Goal: Subscribe to service/newsletter

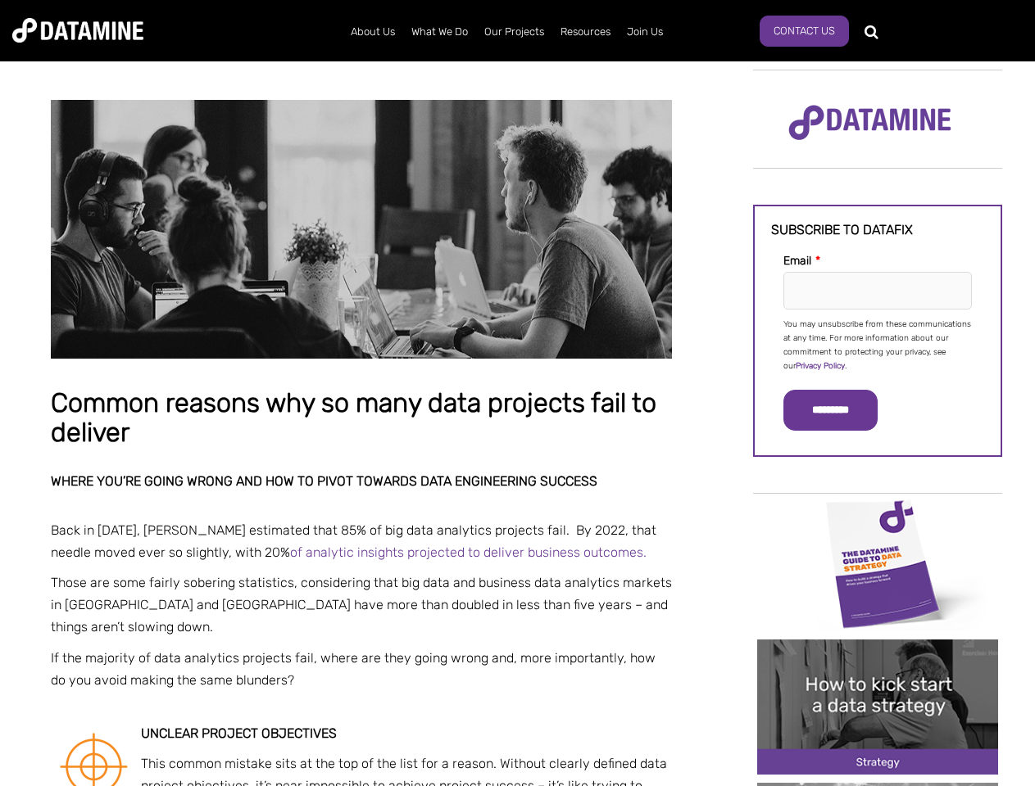
click at [877, 344] on p "You may unsubscribe from these communications at any time. For more information…" at bounding box center [877, 346] width 188 height 56
click at [840, 410] on input "*********" at bounding box center [830, 410] width 94 height 41
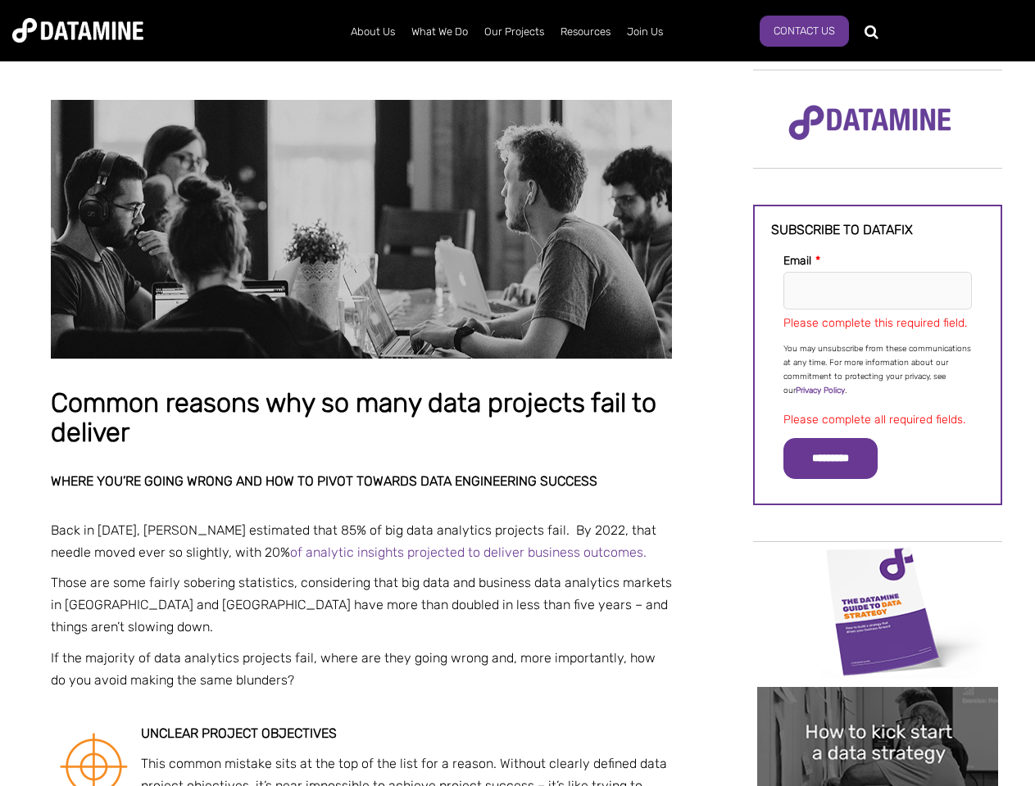
click at [877, 563] on img "Image grid with {{ image_count }} images." at bounding box center [877, 611] width 241 height 135
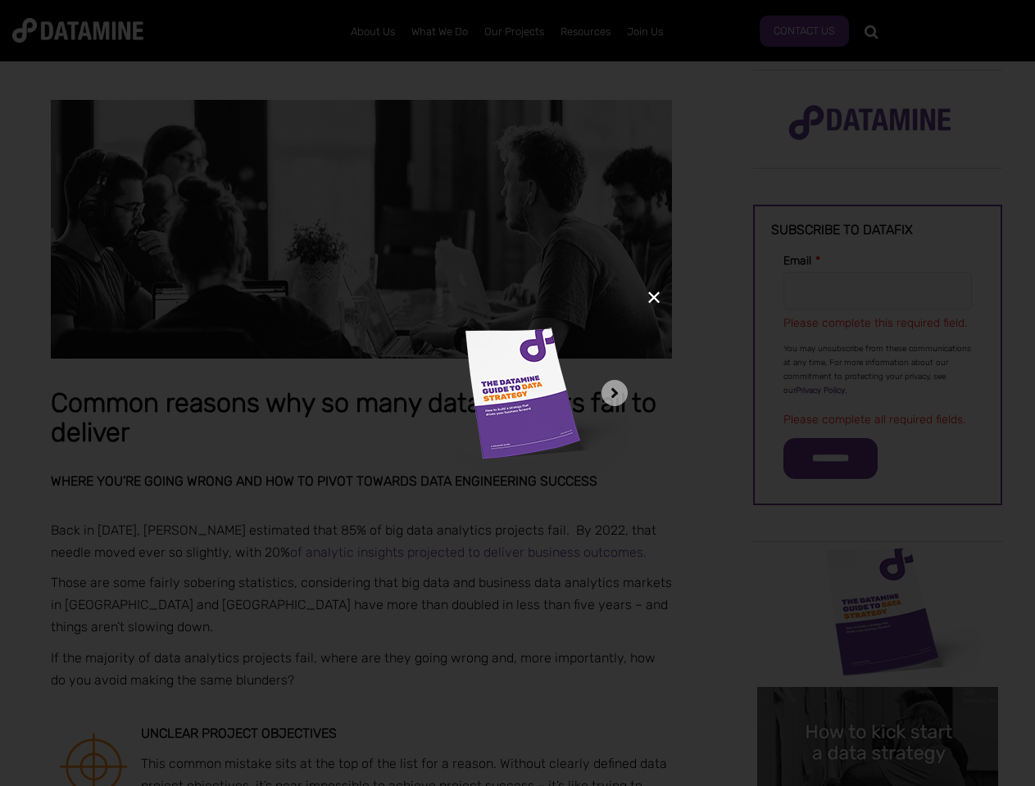
click at [877, 563] on div "✕" at bounding box center [517, 393] width 1035 height 786
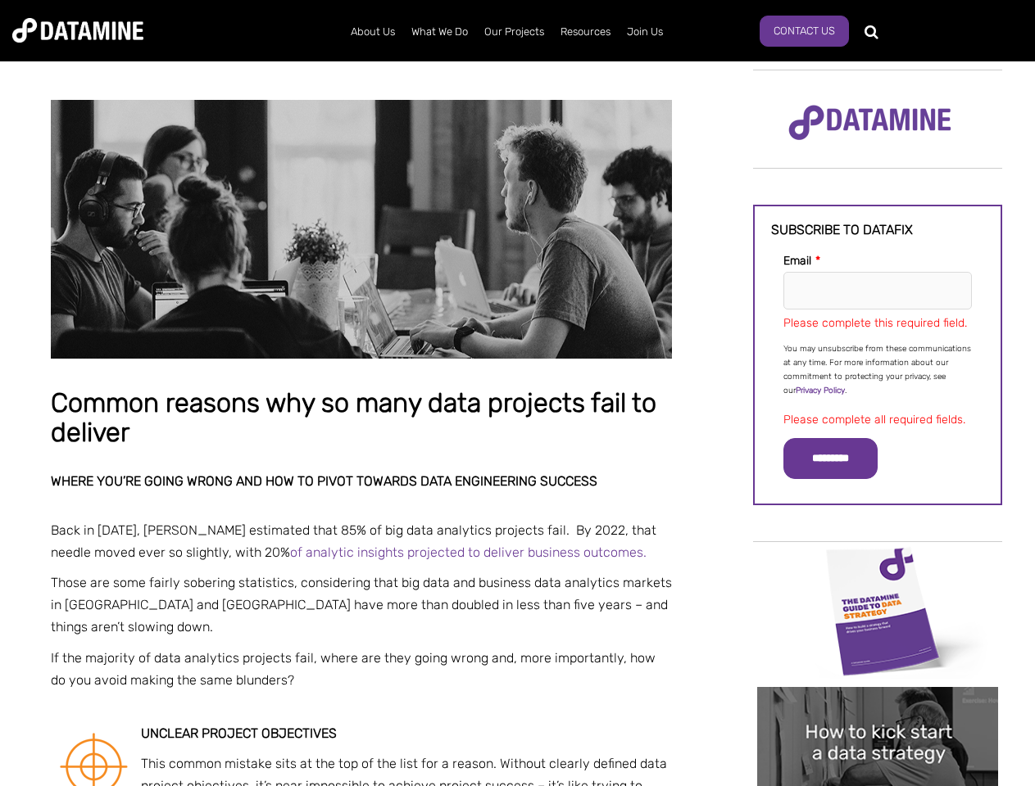
click at [877, 707] on img "Image grid with {{ image_count }} images." at bounding box center [877, 754] width 241 height 135
click at [877, 707] on div "✕" at bounding box center [517, 393] width 1035 height 786
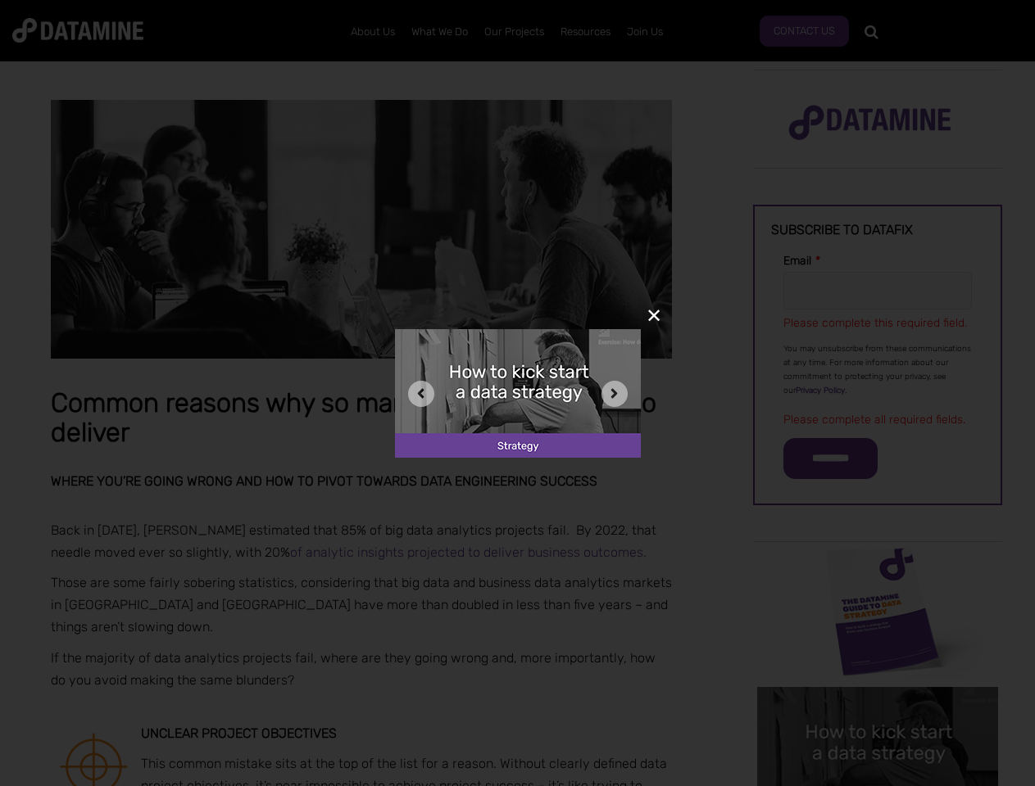
click at [877, 785] on div "✕" at bounding box center [517, 393] width 1035 height 786
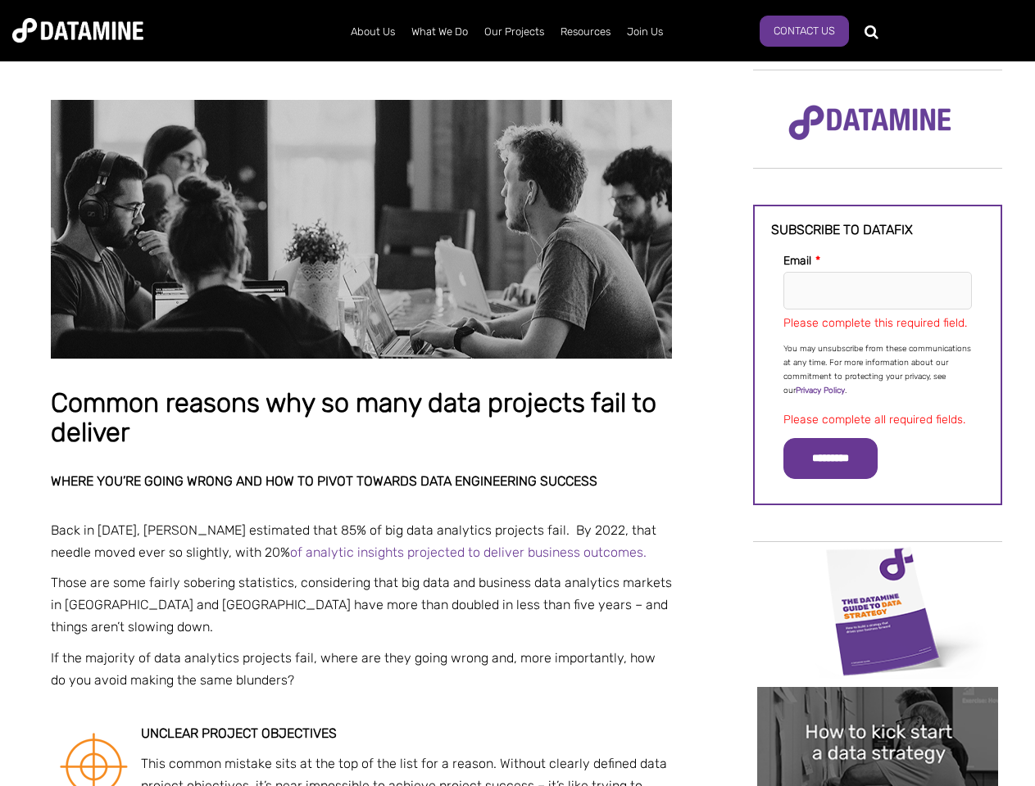
click at [877, 785] on img "Image grid with {{ image_count }} images." at bounding box center [877, 754] width 241 height 135
